Goal: Task Accomplishment & Management: Use online tool/utility

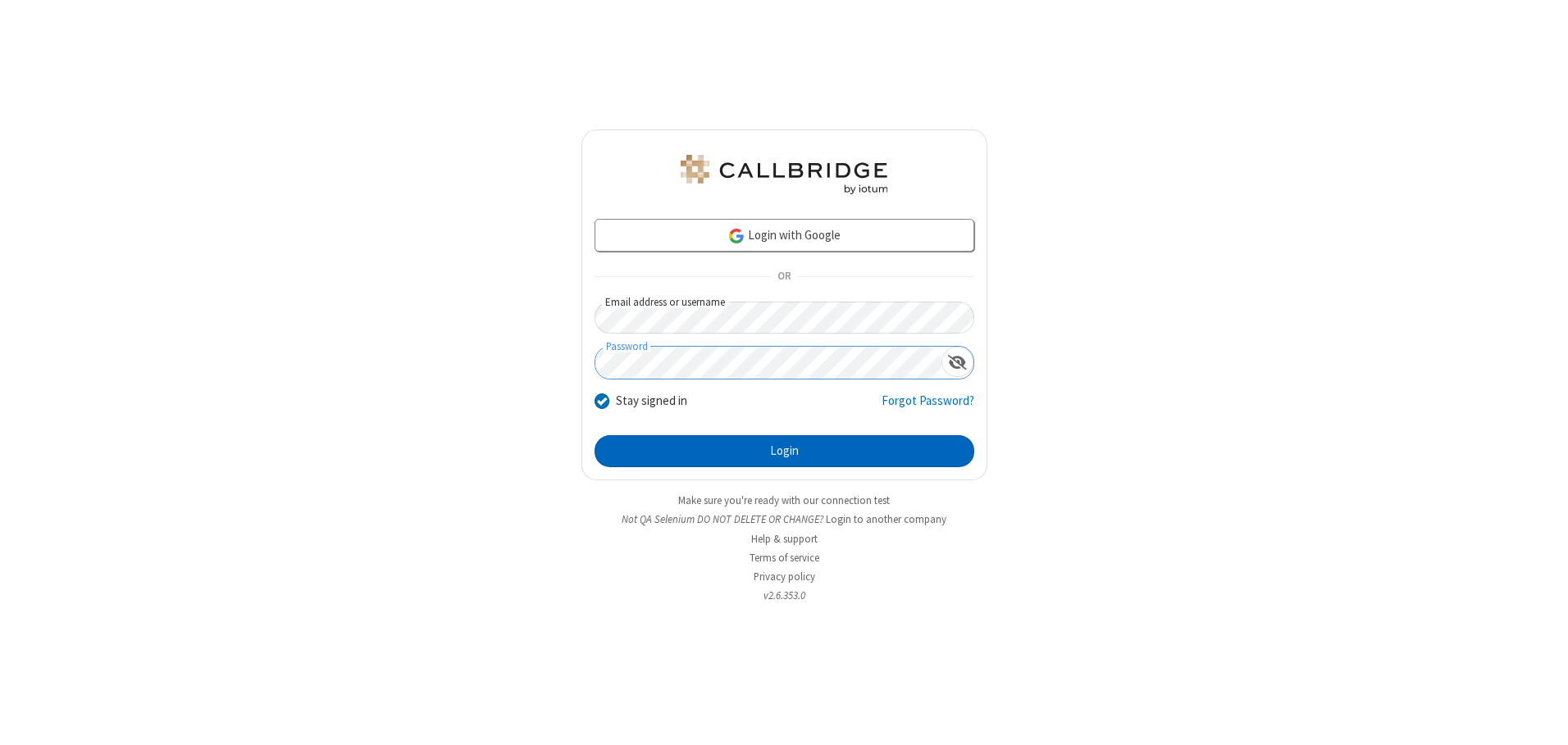
click at [784, 451] on button "Login" at bounding box center [784, 451] width 379 height 32
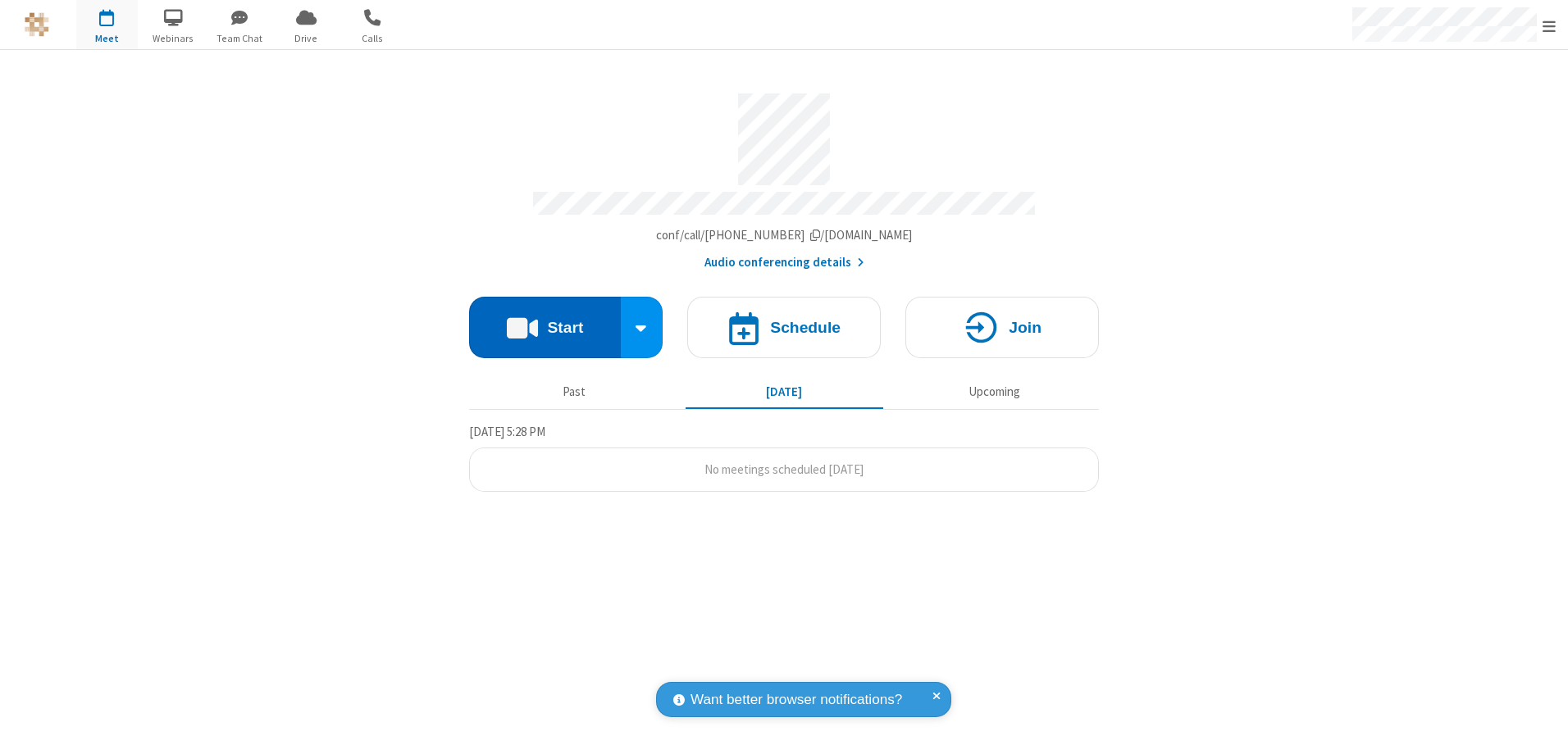
click at [545, 321] on button "Start" at bounding box center [544, 327] width 152 height 61
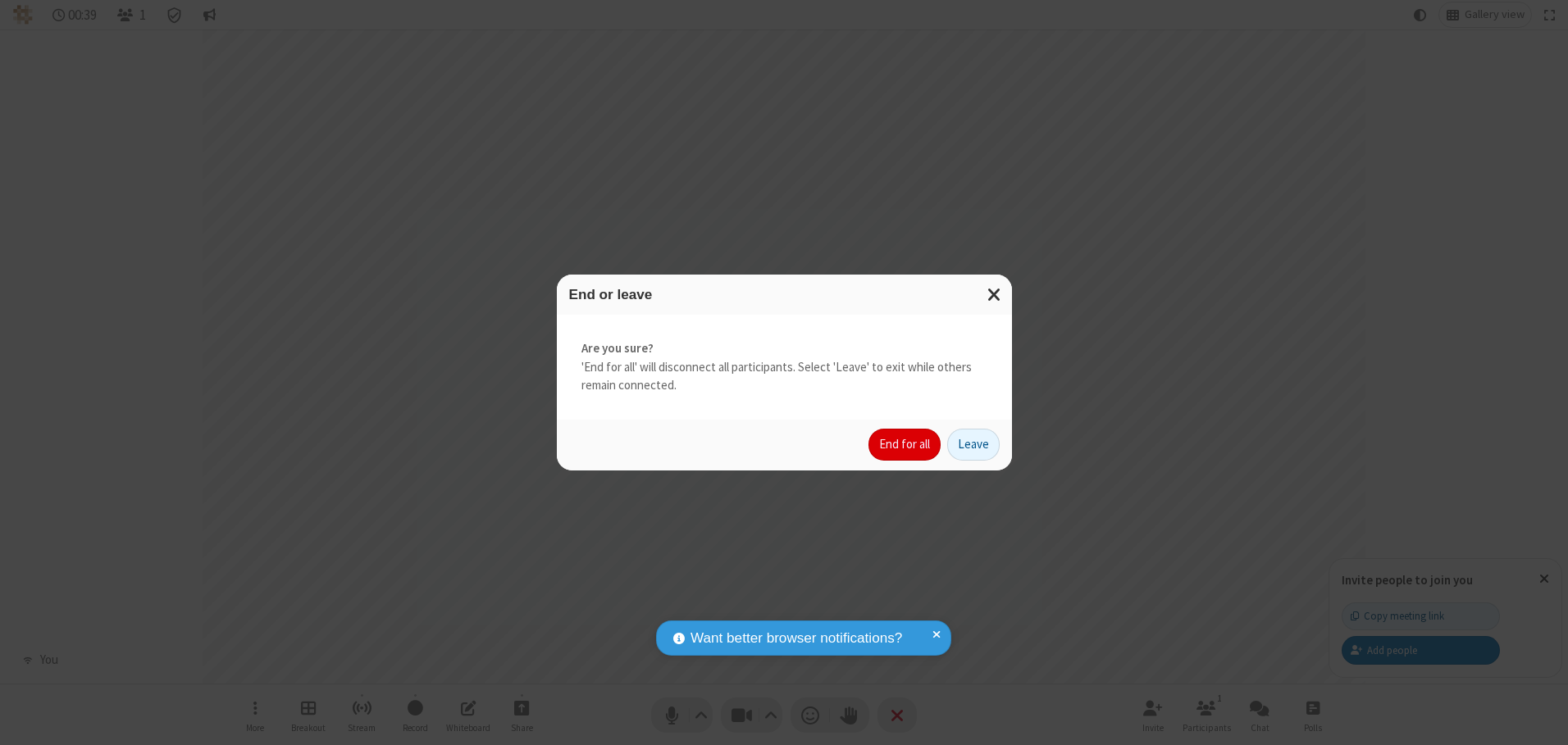
click at [905, 444] on button "End for all" at bounding box center [904, 445] width 72 height 32
